Goal: Check status: Check status

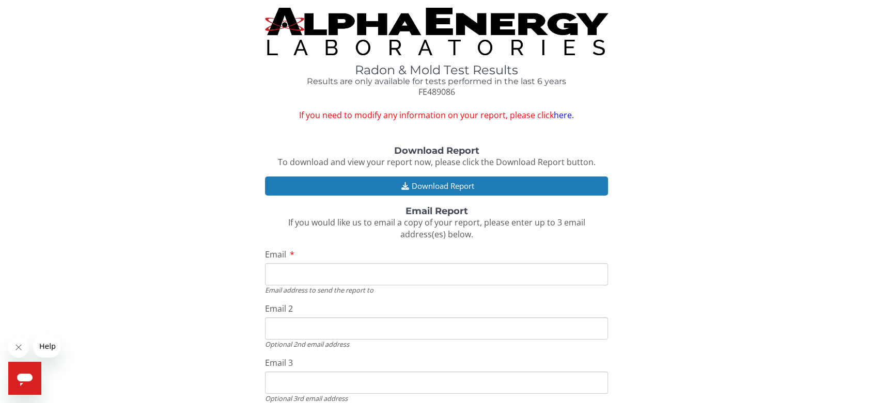
click at [559, 117] on link "here." at bounding box center [564, 114] width 20 height 11
click at [289, 272] on input "Email" at bounding box center [436, 274] width 343 height 22
type input "ss45367@mindspring.com"
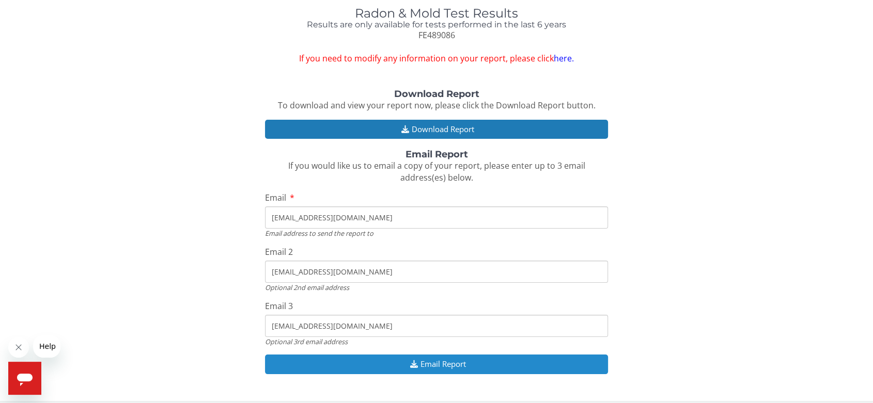
scroll to position [57, 0]
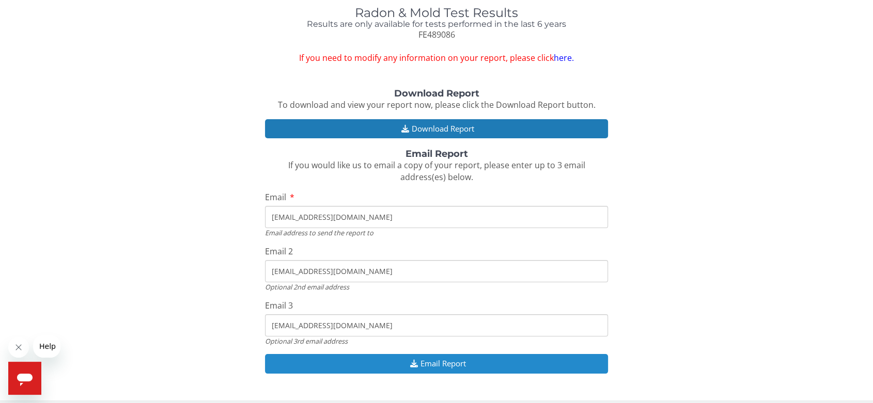
click at [437, 364] on button "Email Report" at bounding box center [436, 363] width 343 height 19
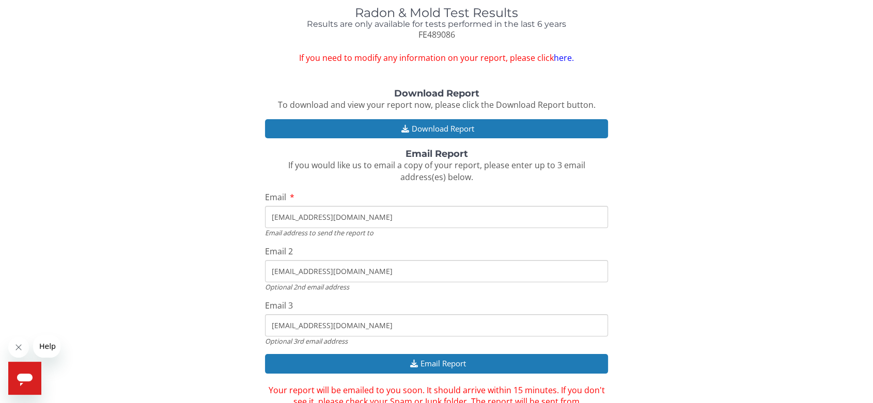
click at [566, 59] on link "here." at bounding box center [564, 57] width 20 height 11
